Goal: Task Accomplishment & Management: Manage account settings

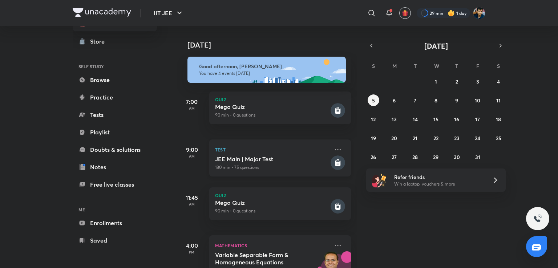
scroll to position [38, 0]
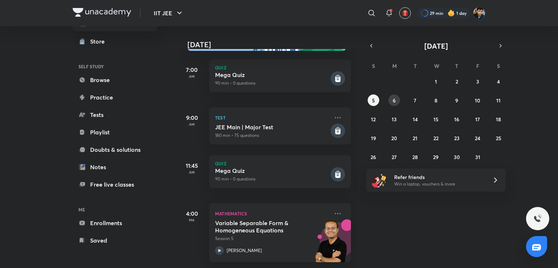
click at [388, 98] on button "6" at bounding box center [394, 100] width 12 height 12
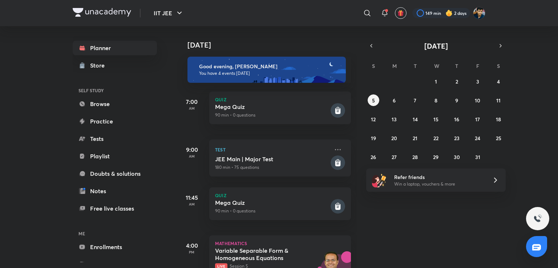
click at [492, 79] on div "28 29 30 1 2 3 4 5 6 7 8 9 10 11 12 13 14 15 16 17 18 19 20 21 22 23 24 25 26 2…" at bounding box center [435, 119] width 139 height 87
drag, startPoint x: 492, startPoint y: 79, endPoint x: 498, endPoint y: 81, distance: 6.3
click at [498, 81] on div "28 29 30 1 2 3 4 5 6 7 8 9 10 11 12 13 14 15 16 17 18 19 20 21 22 23 24 25 26 2…" at bounding box center [435, 119] width 139 height 87
click at [498, 81] on abbr "4" at bounding box center [498, 81] width 3 height 7
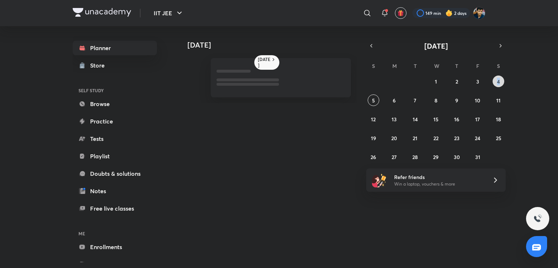
click at [498, 81] on abbr "4" at bounding box center [498, 81] width 3 height 7
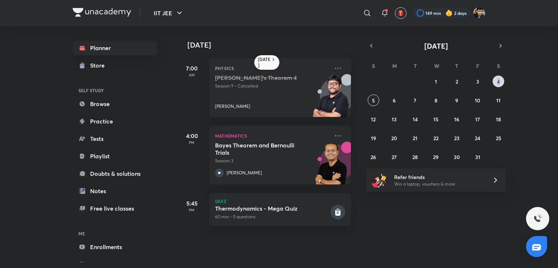
click at [498, 81] on abbr "4" at bounding box center [498, 81] width 3 height 7
click at [518, 103] on div "[DATE] 7:00 AM Physics [PERSON_NAME]'s Theorem 4 Session 9 • Cancelled [PERSON_…" at bounding box center [366, 132] width 379 height 212
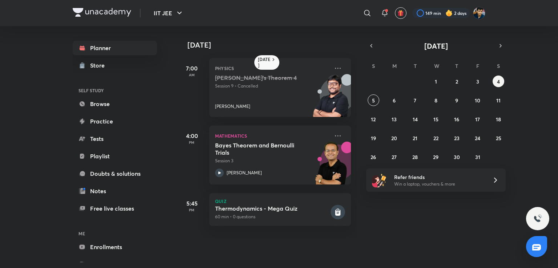
click at [518, 103] on div "[DATE] 7:00 AM Physics [PERSON_NAME]'s Theorem 4 Session 9 • Cancelled [PERSON_…" at bounding box center [366, 132] width 379 height 212
